Goal: Information Seeking & Learning: Compare options

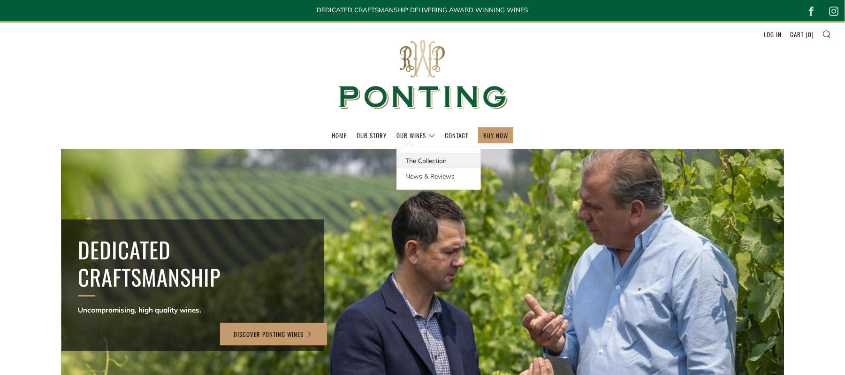
click at [407, 93] on link "The Collection" at bounding box center [439, 160] width 84 height 15
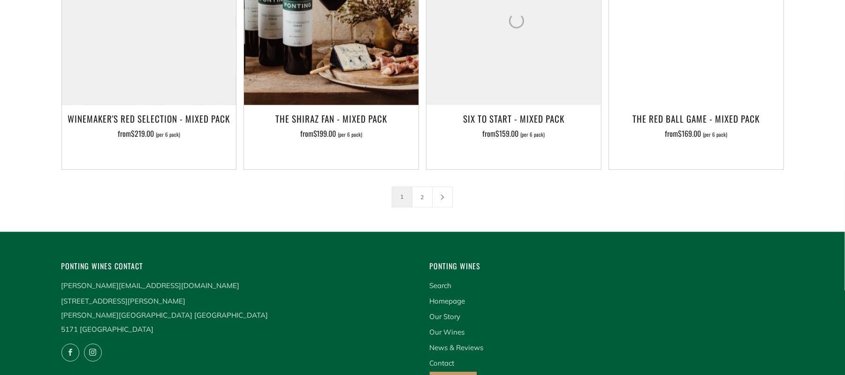
scroll to position [1596, 0]
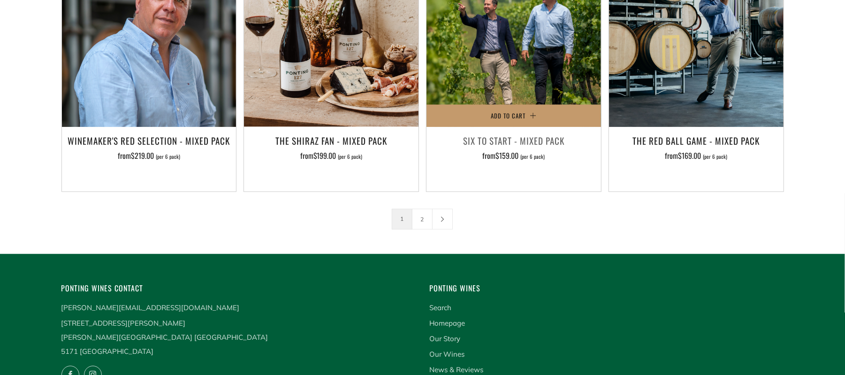
click at [494, 69] on img at bounding box center [514, 40] width 175 height 175
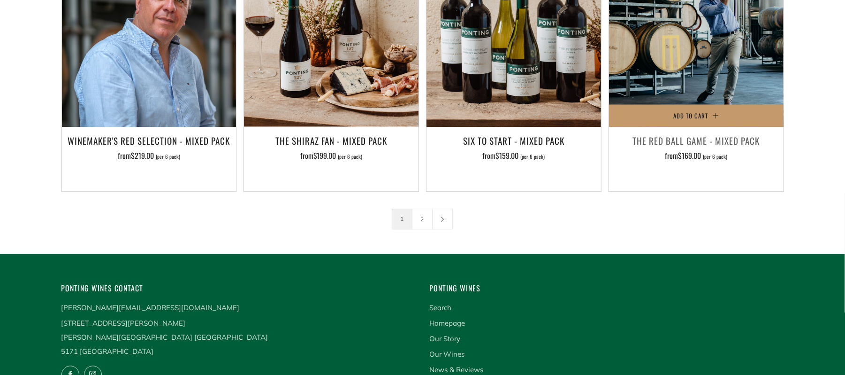
click at [676, 132] on h3 "The Red Ball Game - Mixed Pack" at bounding box center [696, 140] width 165 height 16
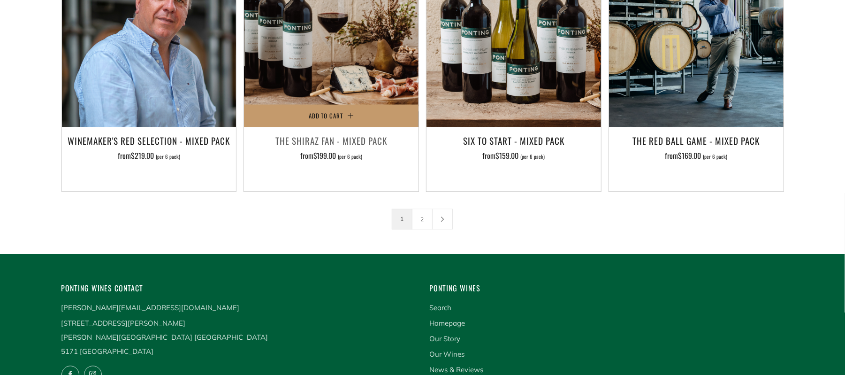
click at [355, 69] on img at bounding box center [331, 40] width 175 height 175
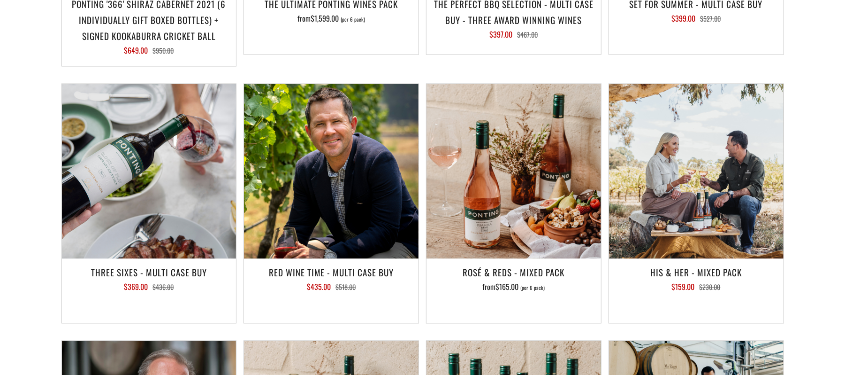
scroll to position [1219, 0]
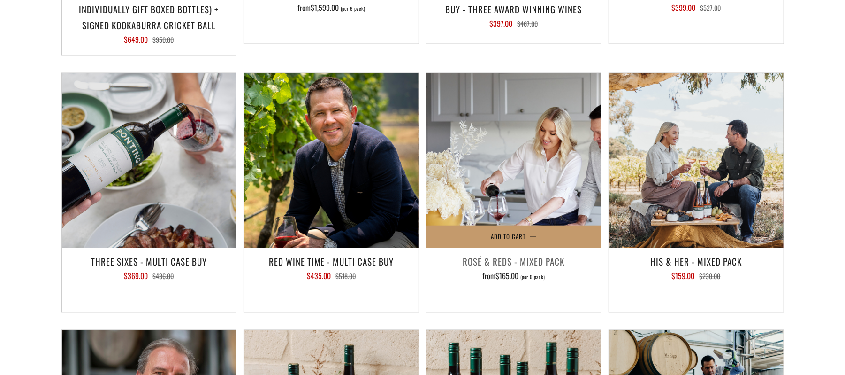
click at [491, 153] on img at bounding box center [514, 160] width 175 height 175
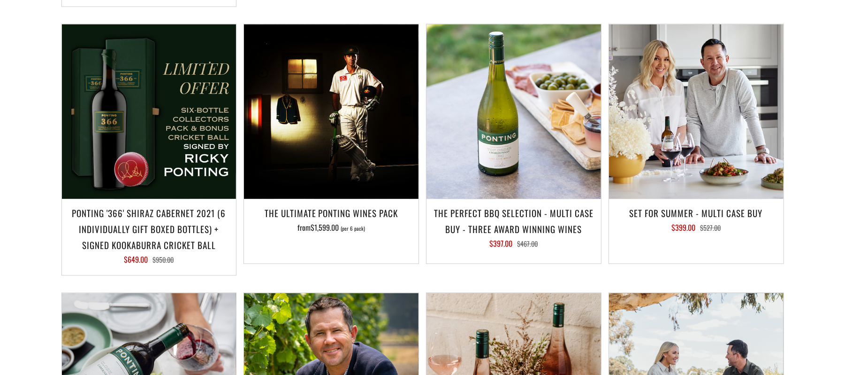
scroll to position [900, 0]
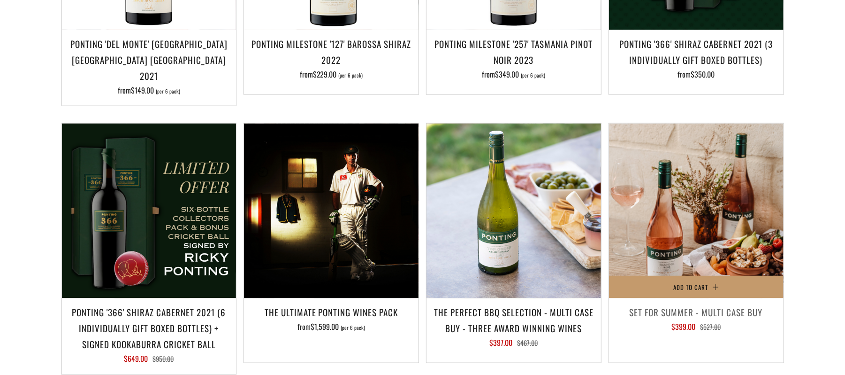
click at [684, 199] on img at bounding box center [696, 210] width 175 height 175
click at [712, 196] on img at bounding box center [696, 210] width 175 height 175
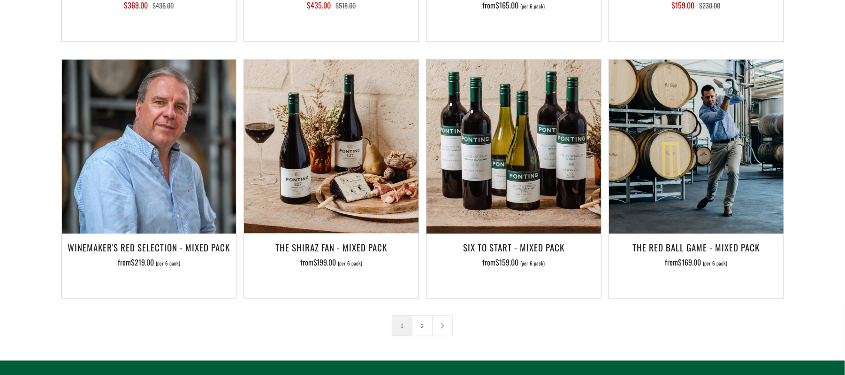
scroll to position [1504, 0]
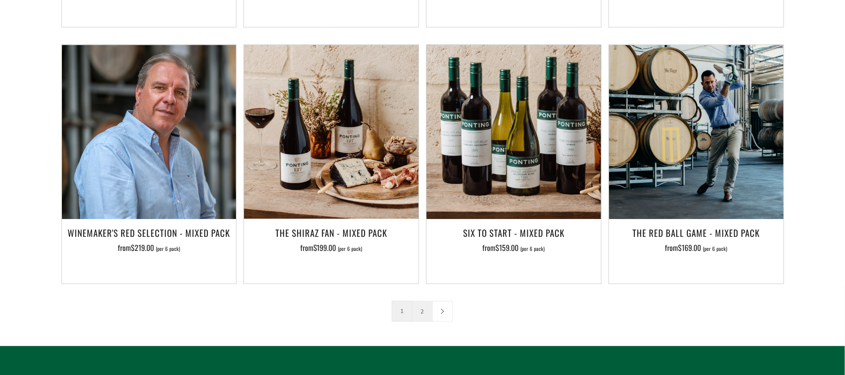
click at [421, 301] on link "2" at bounding box center [423, 311] width 20 height 20
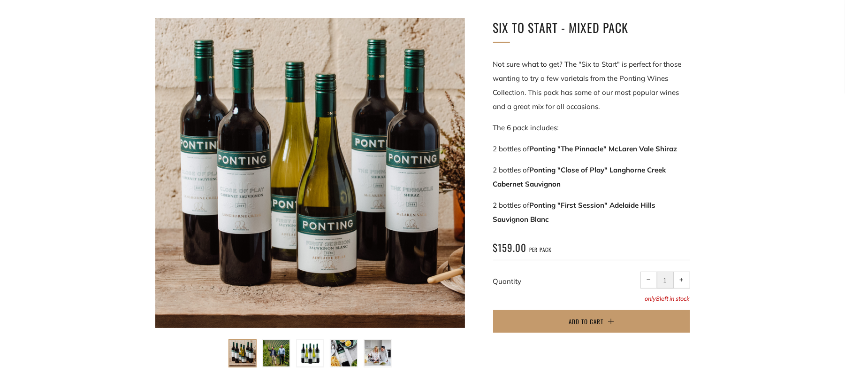
scroll to position [187, 0]
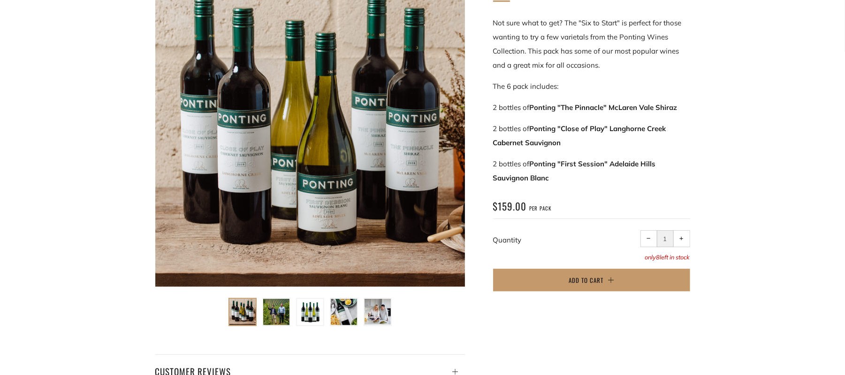
drag, startPoint x: 492, startPoint y: 104, endPoint x: 571, endPoint y: 178, distance: 108.2
click at [571, 178] on div "Six To Start - Mixed Pack Not sure what to get? The "Six to Start" is perfect f…" at bounding box center [577, 140] width 225 height 326
copy div "2 bottles of Ponting "The Pinnacle" McLaren Vale Shiraz 2 bottles of Ponting "C…"
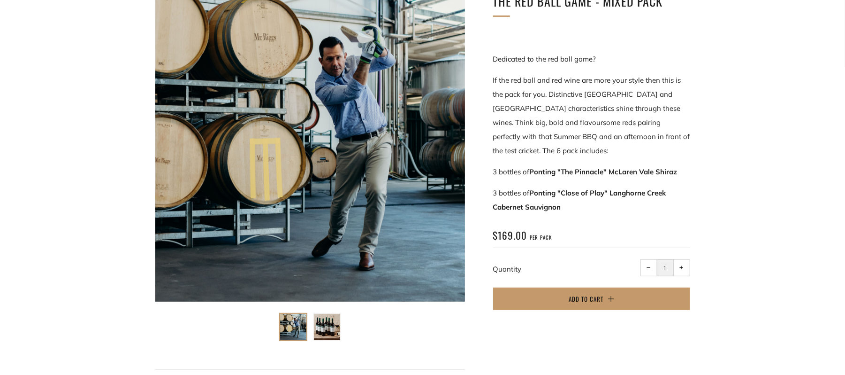
scroll to position [190, 0]
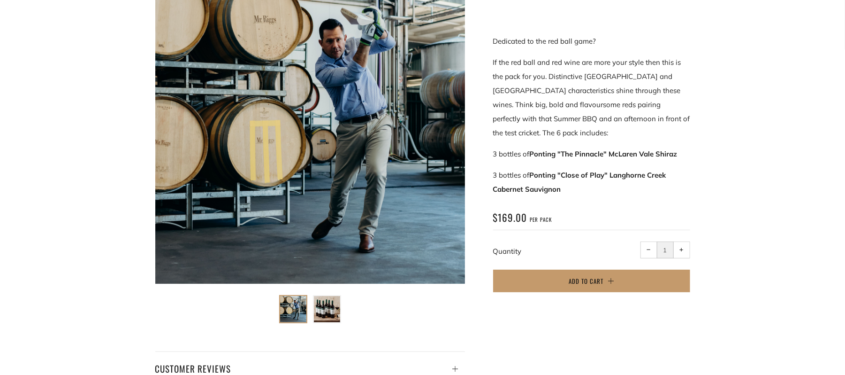
drag, startPoint x: 489, startPoint y: 152, endPoint x: 575, endPoint y: 188, distance: 93.4
click at [575, 188] on div "The Red Ball Game - Mixed Pack Dedicated to the red ball game? 3 bottles of Pon…" at bounding box center [577, 138] width 225 height 329
copy div "3 bottles of Ponting "The Pinnacle" McLaren Vale Shiraz 3 bottles of Ponting "C…"
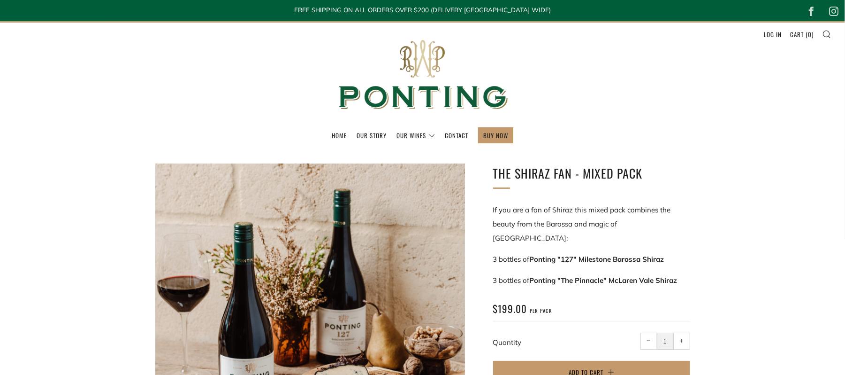
drag, startPoint x: 494, startPoint y: 243, endPoint x: 687, endPoint y: 260, distance: 193.6
click at [687, 260] on div "If you are a fan of Shiraz this mixed pack combines the beauty from the Barossa…" at bounding box center [591, 245] width 197 height 84
copy div "3 bottles of Ponting "127" Milestone Barossa Shiraz 3 bottles of Ponting "The P…"
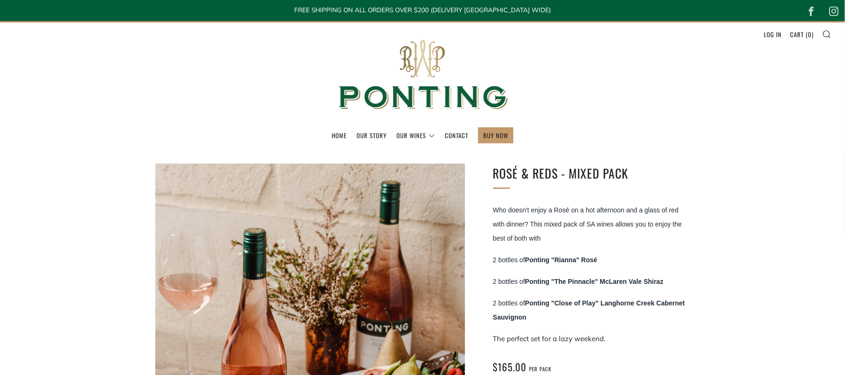
drag, startPoint x: 494, startPoint y: 261, endPoint x: 579, endPoint y: 315, distance: 100.7
click at [579, 315] on div "Who doesn't enjoy a Rosé on a hot afternoon and a glass of red with dinner? Thi…" at bounding box center [591, 274] width 197 height 143
copy div "2 bottles of Ponting "Rianna" Rosé 2 bottles of Ponting "The Pinnacle" McLaren …"
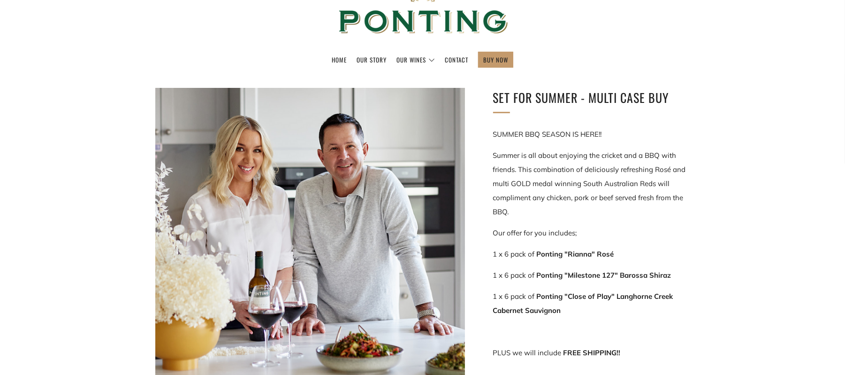
scroll to position [93, 0]
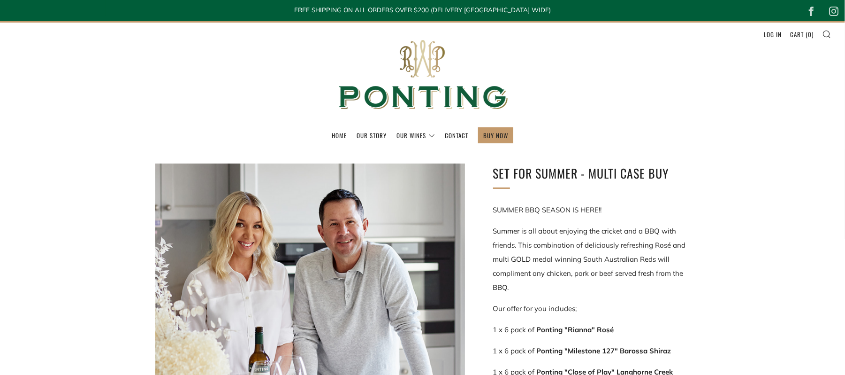
scroll to position [38, 0]
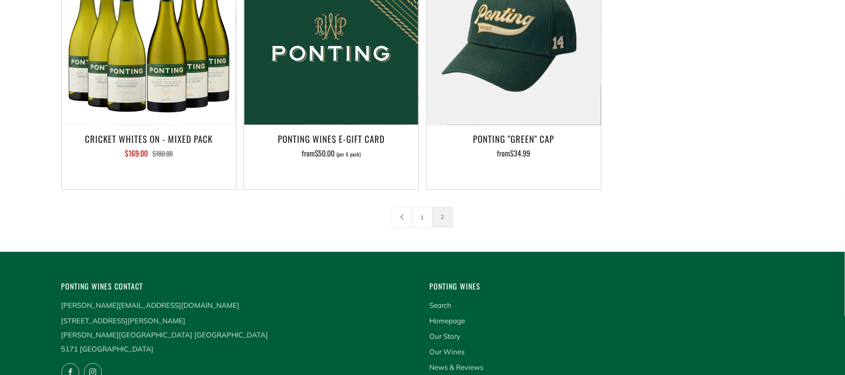
scroll to position [289, 0]
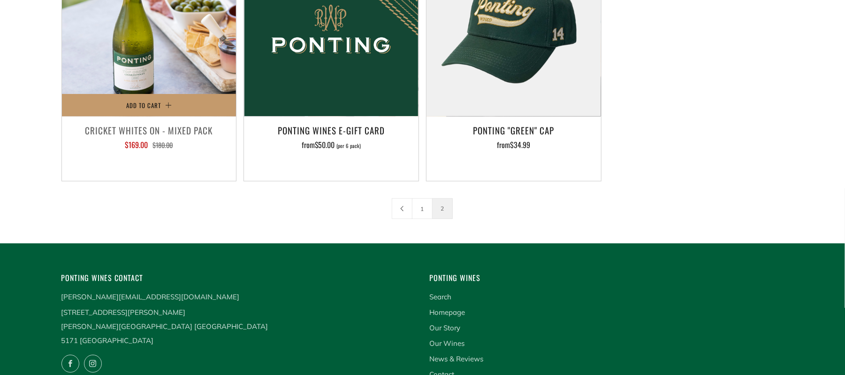
click at [111, 51] on img at bounding box center [149, 29] width 175 height 175
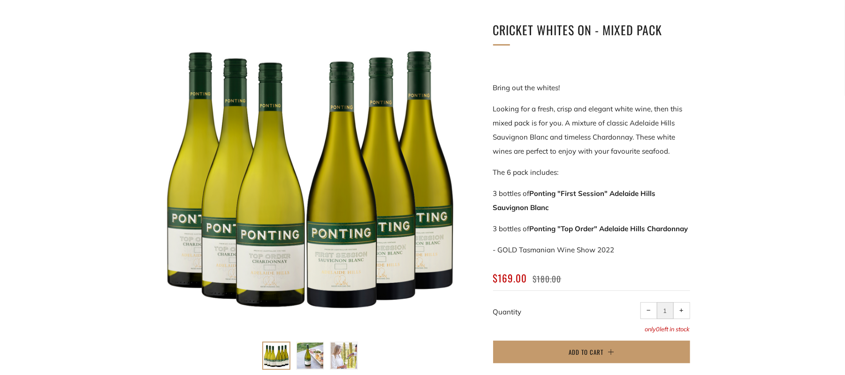
scroll to position [140, 0]
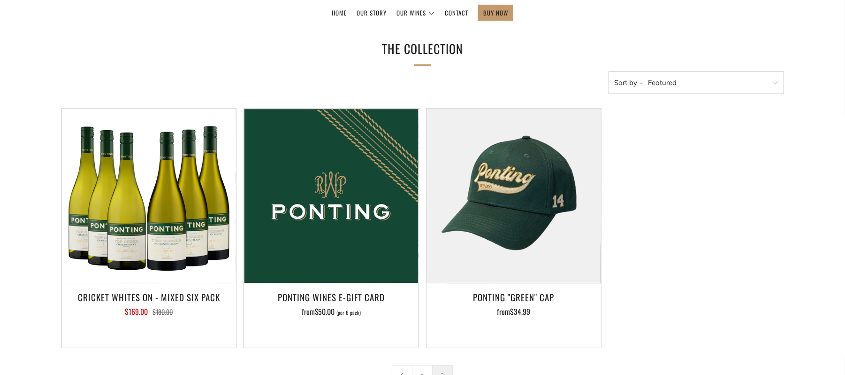
scroll to position [136, 0]
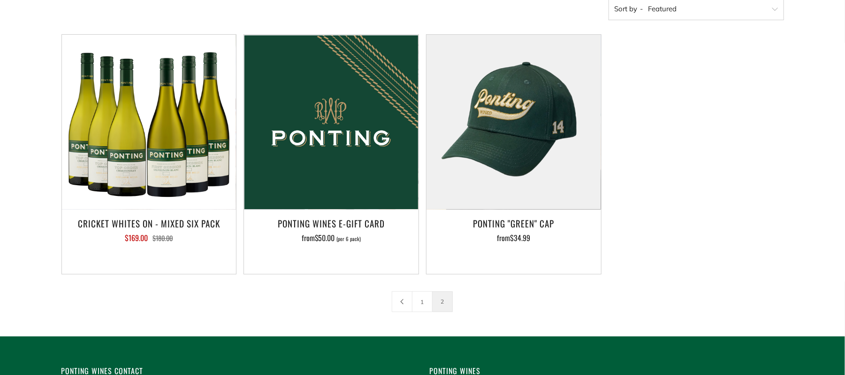
scroll to position [200, 0]
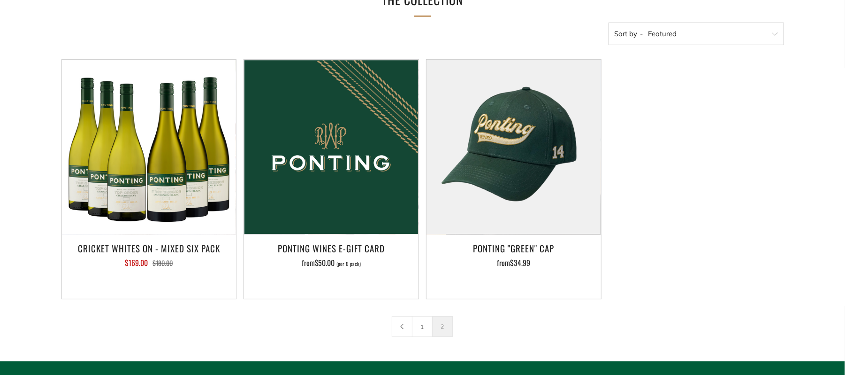
scroll to position [200, 0]
